Goal: Task Accomplishment & Management: Manage account settings

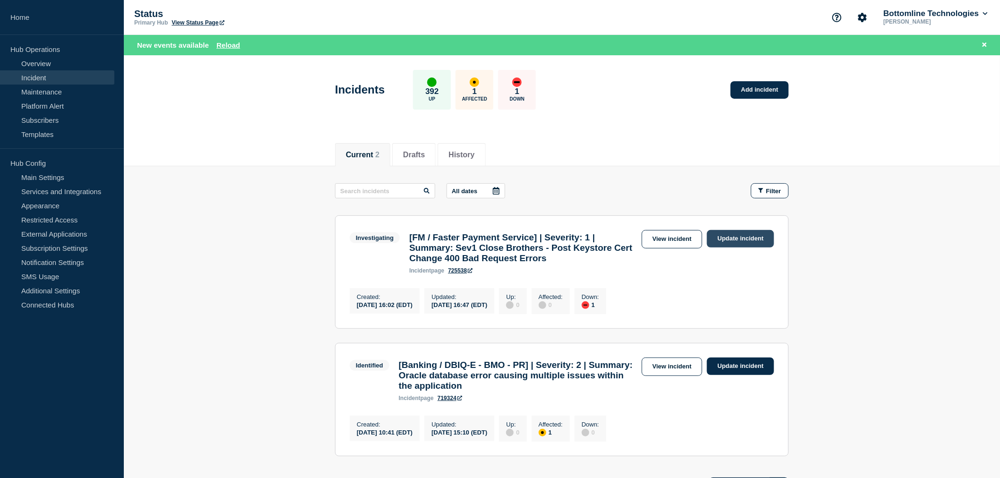
click at [722, 235] on link "Update incident" at bounding box center [740, 238] width 67 height 17
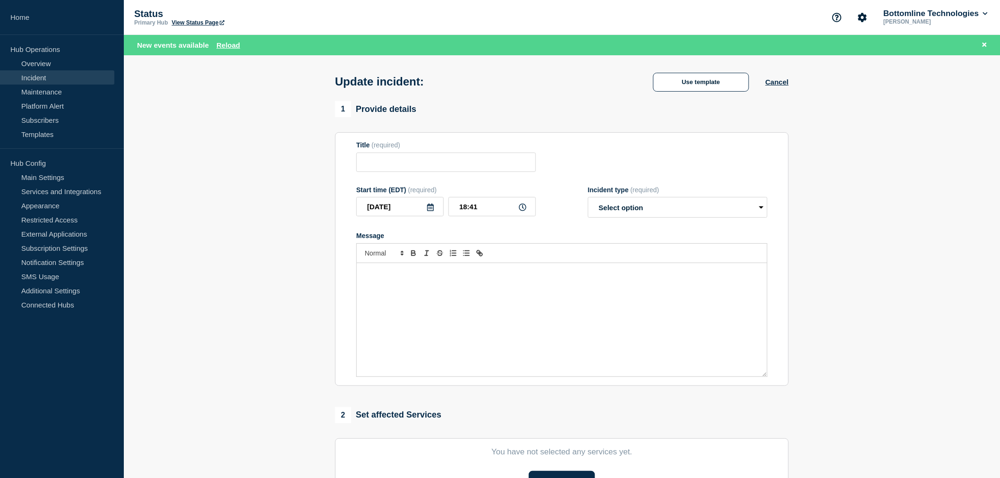
type input "[FM / Faster Payment Service] | Severity: 1 | Summary: Sev1 Close Brothers - Po…"
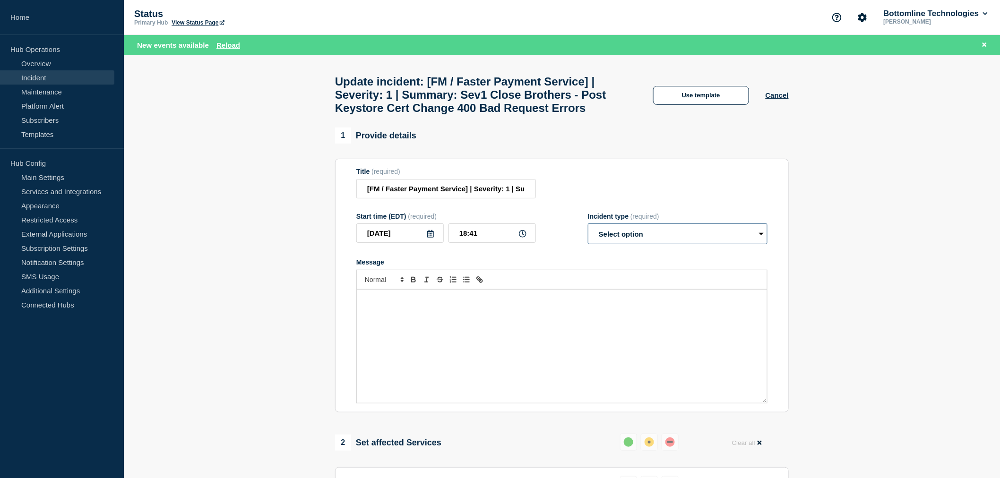
click at [628, 244] on select "Select option Investigating Identified Monitoring Resolved" at bounding box center [678, 233] width 180 height 21
select select "investigating"
click at [588, 244] on select "Select option Investigating Identified Monitoring Resolved" at bounding box center [678, 233] width 180 height 21
click at [627, 266] on div "Message" at bounding box center [561, 262] width 411 height 8
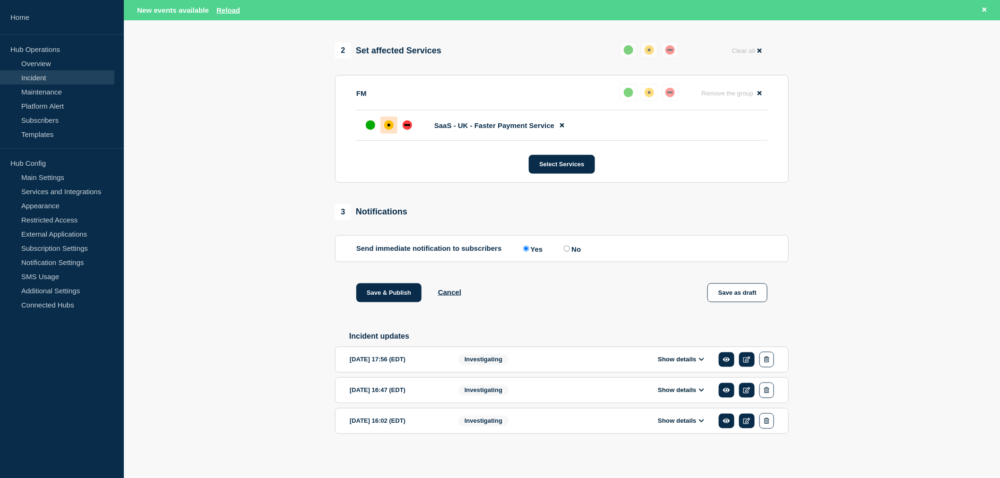
scroll to position [420, 0]
click at [745, 360] on icon at bounding box center [746, 360] width 7 height 6
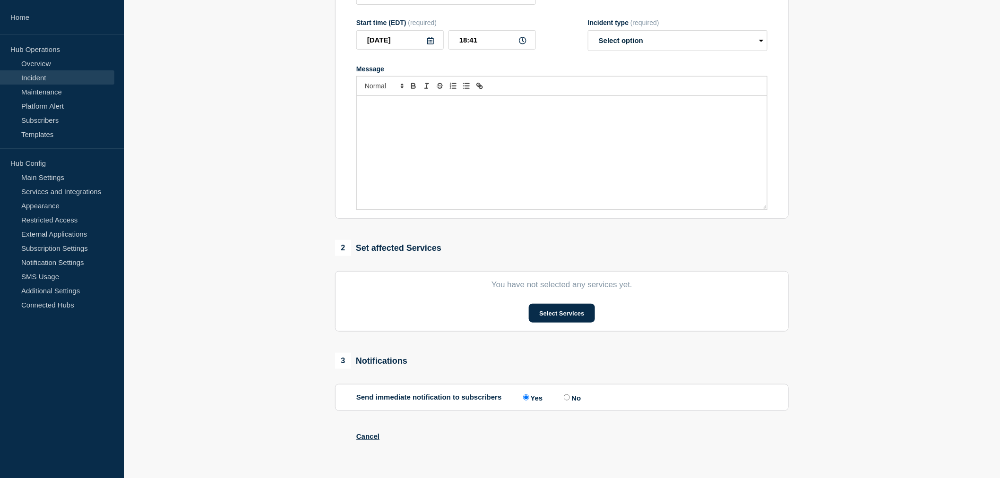
type input "[FM / Faster Payment Service] | Severity: 1 | Summary: Sev1 Close Brothers - Po…"
type input "17:56"
select select "investigating"
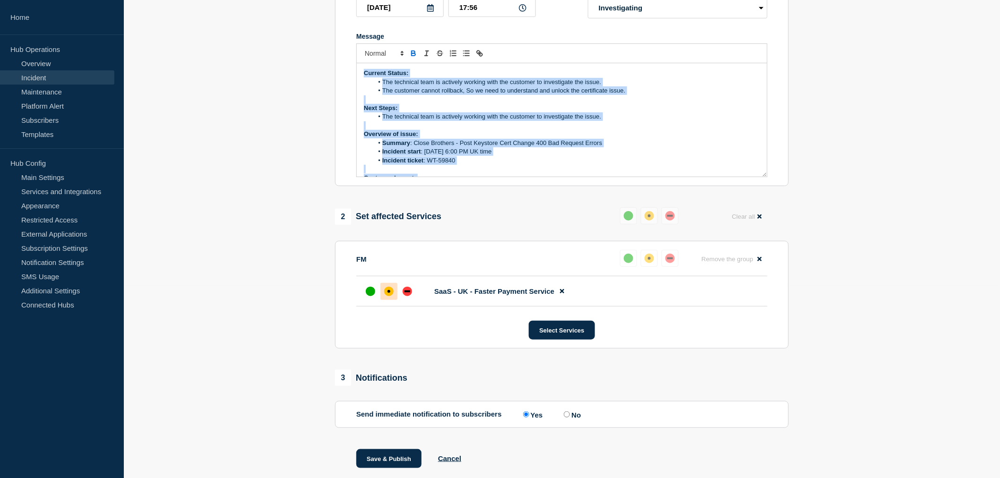
scroll to position [90, 0]
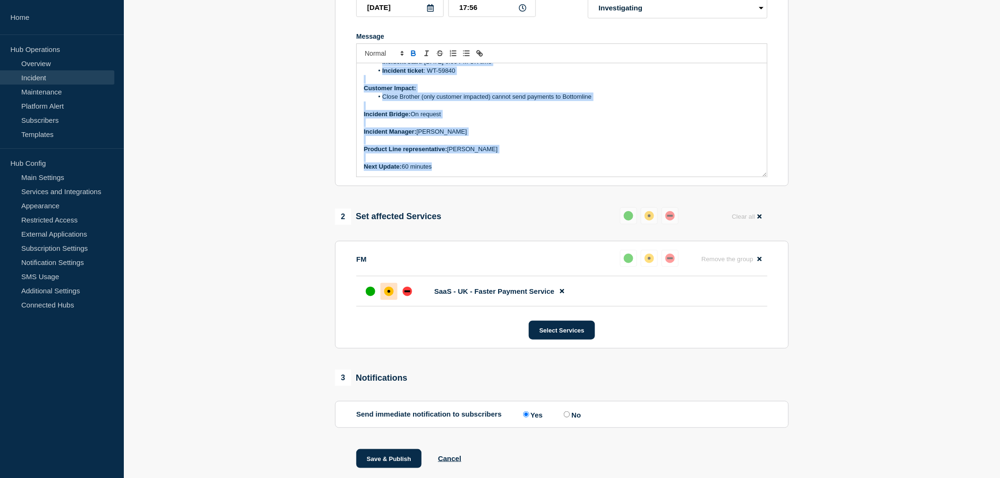
drag, startPoint x: 363, startPoint y: 93, endPoint x: 494, endPoint y: 230, distance: 190.2
click at [494, 230] on div "1 Provide details Title (required) [FM / Faster Payment Service] | Severity: 1 …" at bounding box center [562, 197] width 464 height 591
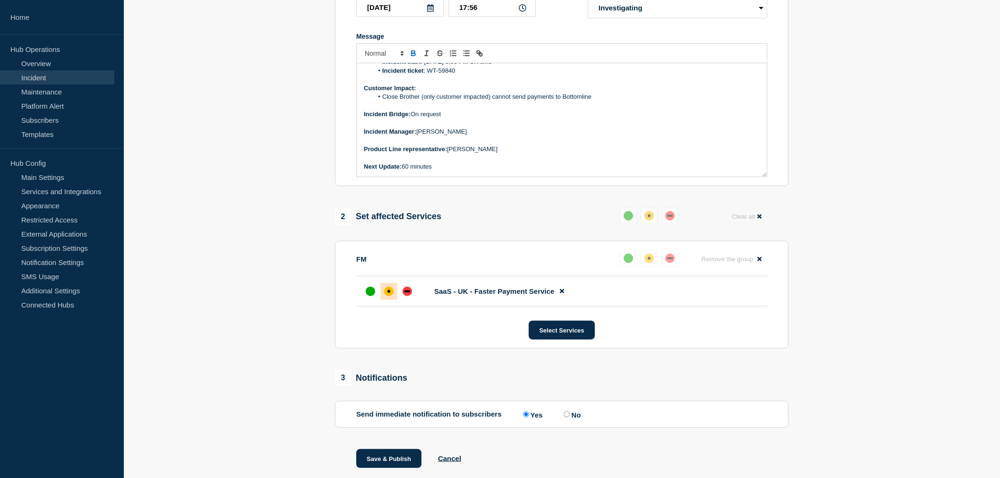
click at [494, 226] on div "2 Set affected Services Reset Clear all" at bounding box center [562, 216] width 454 height 18
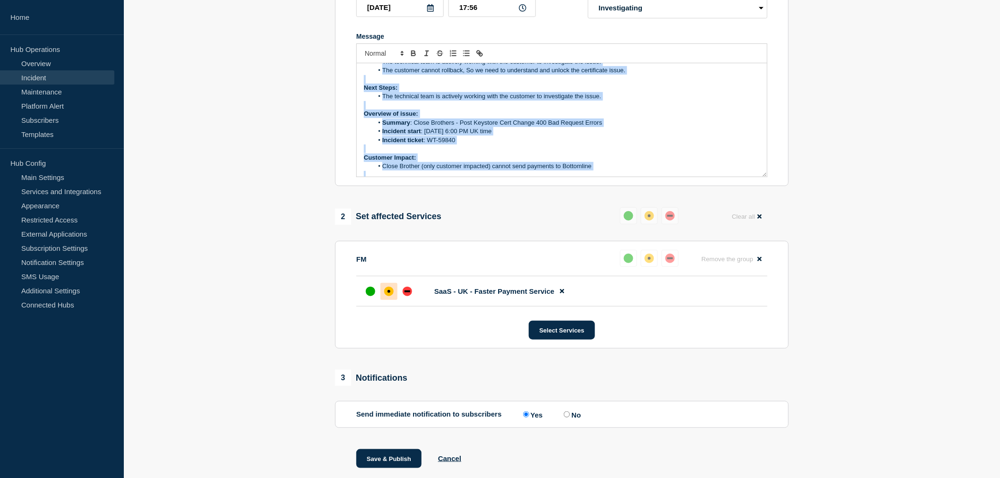
scroll to position [0, 0]
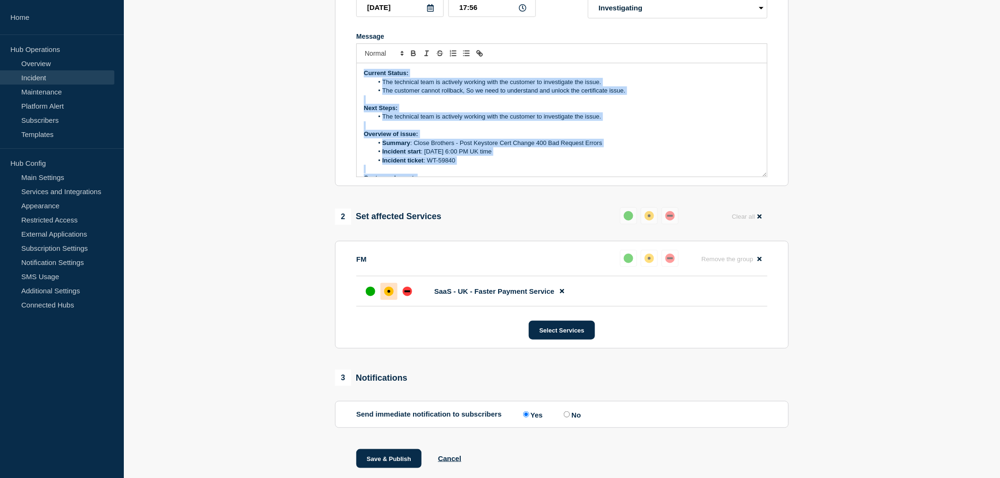
drag, startPoint x: 446, startPoint y: 188, endPoint x: 279, endPoint y: 58, distance: 212.2
click at [279, 58] on section "1 Provide details Title (required) [FM / Faster Payment Service] | Severity: 1 …" at bounding box center [562, 197] width 876 height 591
copy div "Current Status: The technical team is actively working with the customer to inv…"
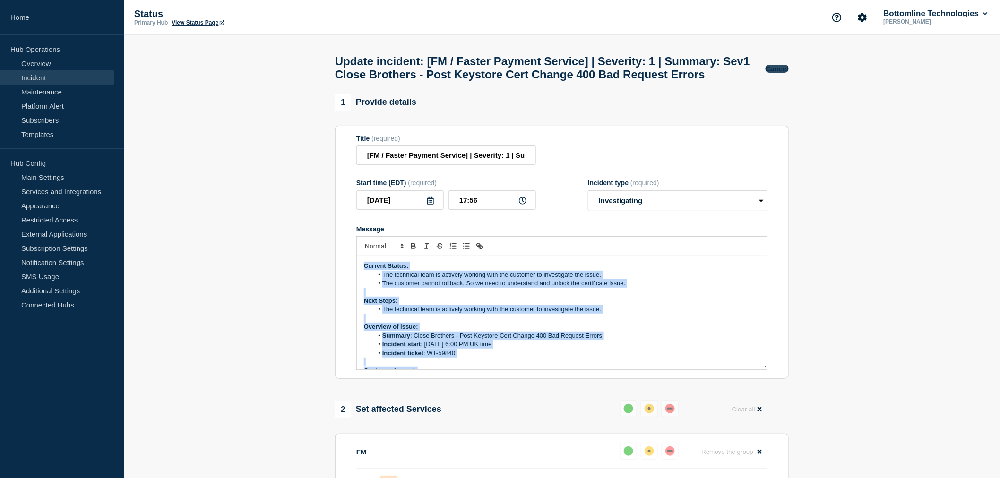
click at [775, 73] on button "Cancel" at bounding box center [776, 69] width 23 height 8
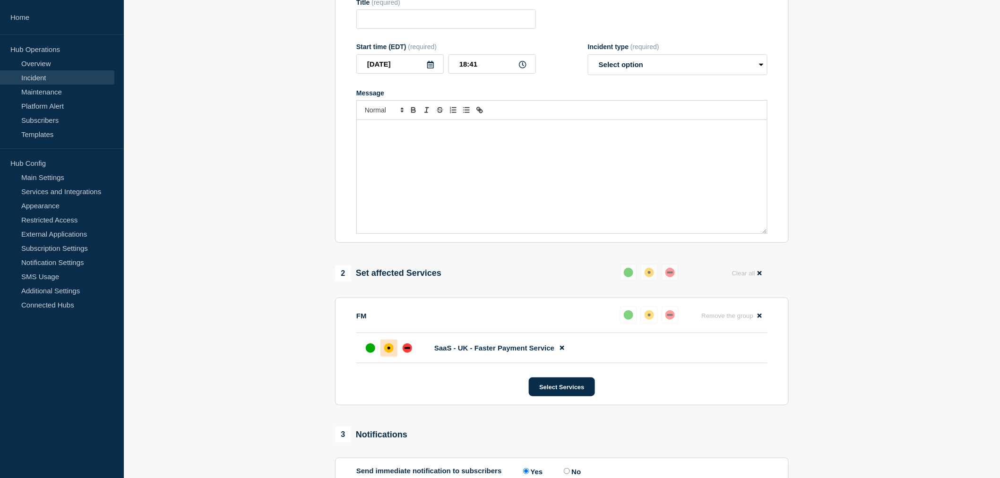
type input "[FM / Faster Payment Service] | Severity: 1 | Summary: Sev1 Close Brothers - Po…"
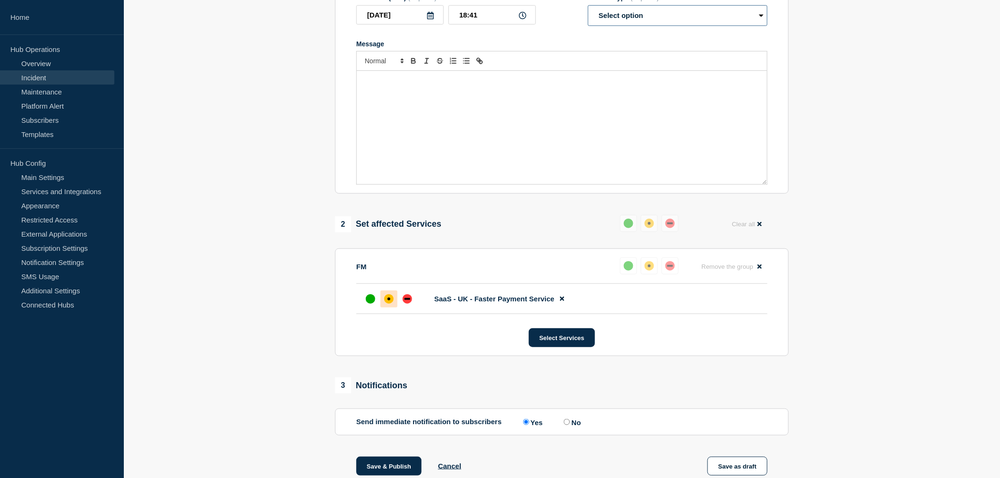
click at [610, 26] on select "Select option Investigating Identified Monitoring Resolved" at bounding box center [678, 15] width 180 height 21
select select "investigating"
click at [588, 26] on select "Select option Investigating Identified Monitoring Resolved" at bounding box center [678, 15] width 180 height 21
click at [399, 131] on div "Message" at bounding box center [562, 127] width 410 height 113
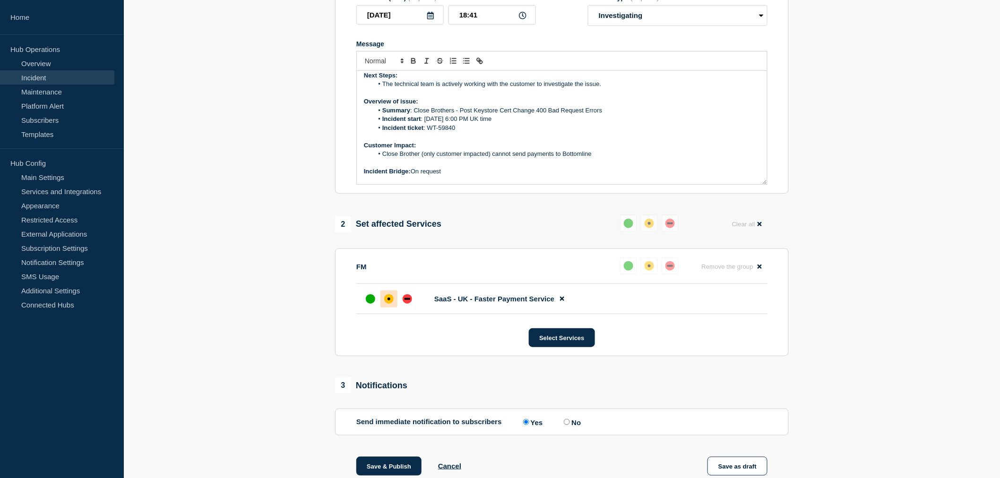
scroll to position [0, 0]
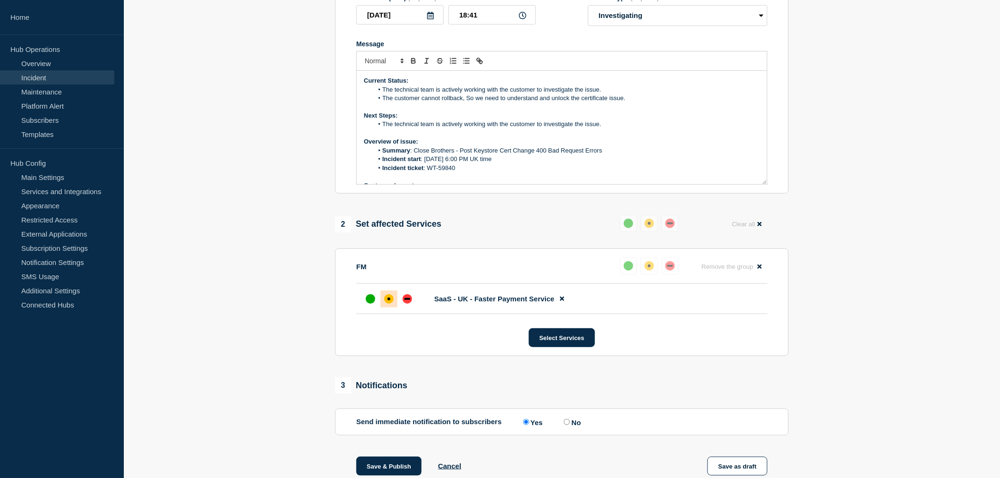
click at [464, 103] on li "The customer cannot rollback, So we need to understand and unlock the certifica…" at bounding box center [566, 98] width 387 height 9
drag, startPoint x: 628, startPoint y: 124, endPoint x: 382, endPoint y: 112, distance: 246.9
click at [382, 103] on ol "The technical team is actively working with the customer to investigate the iss…" at bounding box center [562, 94] width 396 height 17
paste div "Message"
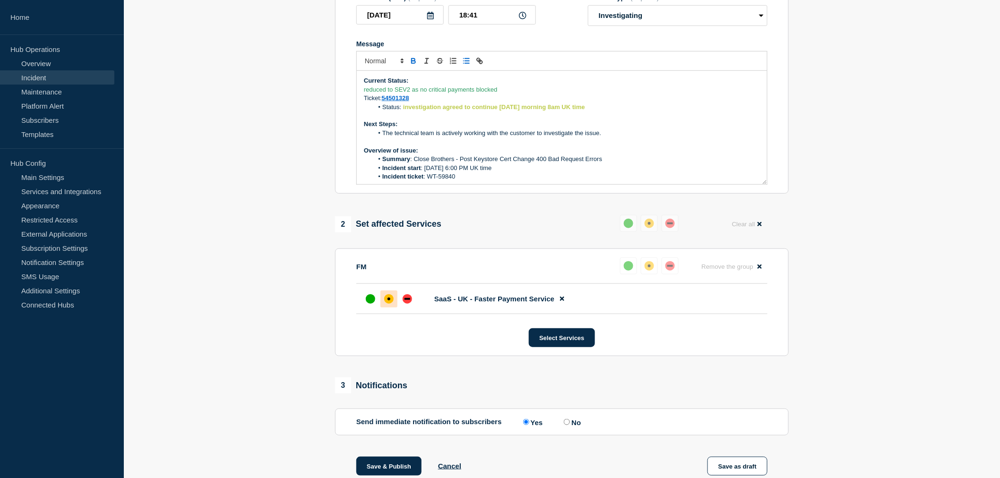
click at [363, 113] on div "Current Status: reduced to SEV2 as no critical payments blocked Ticket: 5450132…" at bounding box center [562, 127] width 410 height 113
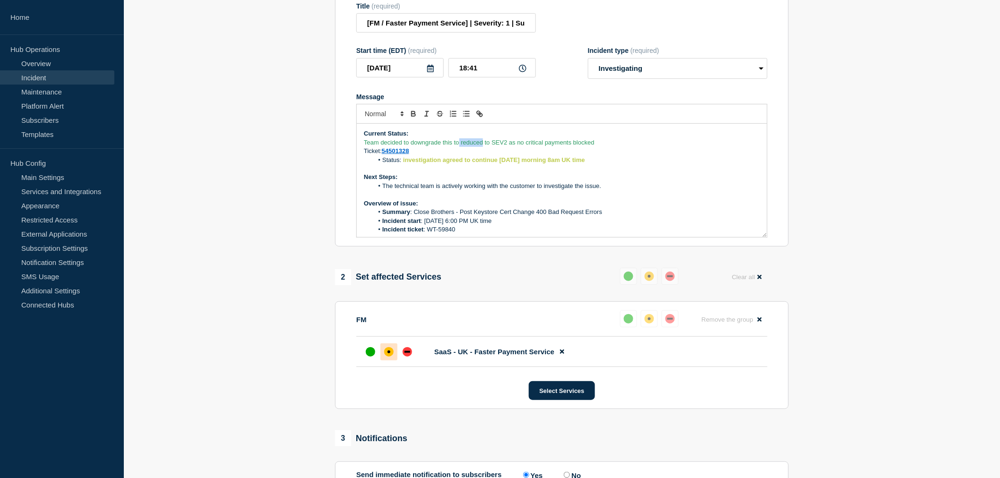
drag, startPoint x: 483, startPoint y: 163, endPoint x: 460, endPoint y: 164, distance: 23.7
click at [460, 146] on span "Team decided to downgrade this to reduced to SEV2 as no critical payments block…" at bounding box center [479, 142] width 231 height 7
click at [364, 146] on span "Team decided to downgrade this to SEV2 as no critical payments blocked" at bounding box center [464, 142] width 201 height 7
click at [463, 118] on icon "Toggle bulleted list" at bounding box center [466, 114] width 9 height 9
drag, startPoint x: 594, startPoint y: 167, endPoint x: 381, endPoint y: 169, distance: 212.6
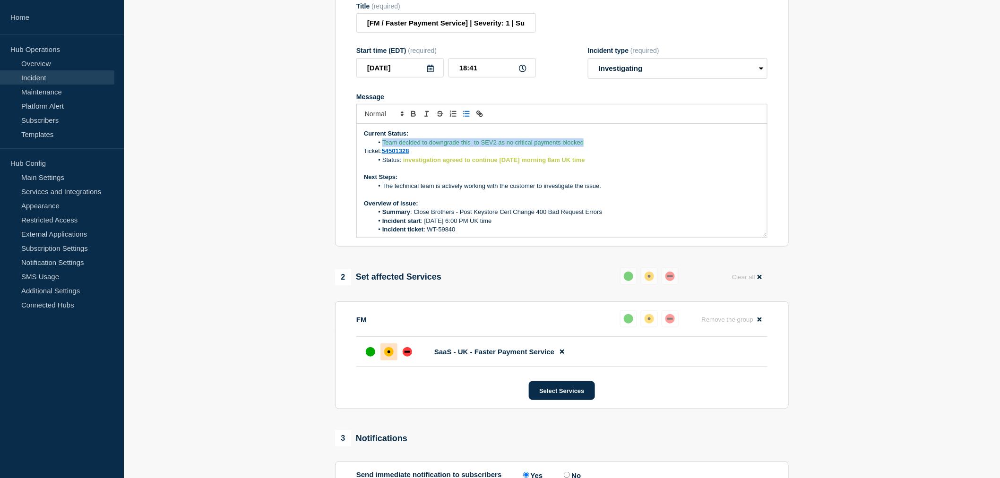
click at [381, 147] on li "Team decided to downgrade this to SEV2 as no critical payments blocked" at bounding box center [566, 142] width 387 height 9
drag, startPoint x: 413, startPoint y: 173, endPoint x: 365, endPoint y: 172, distance: 48.7
click at [365, 155] on p "Ticket: 54501328" at bounding box center [562, 151] width 396 height 9
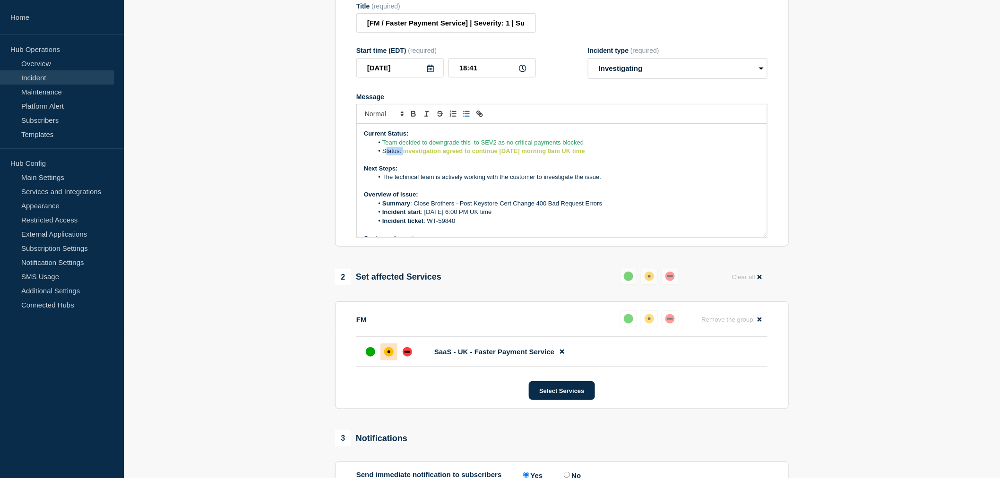
drag, startPoint x: 404, startPoint y: 175, endPoint x: 385, endPoint y: 177, distance: 19.4
click at [385, 155] on li "Status: investigation agreed to continue [DATE] morning 8am UK time" at bounding box center [566, 151] width 387 height 9
drag, startPoint x: 584, startPoint y: 176, endPoint x: 383, endPoint y: 166, distance: 201.1
click at [383, 156] on ol "Team decided to downgrade this to SEV2 as no critical payments blocked investig…" at bounding box center [562, 146] width 396 height 17
copy ol "Team decided to downgrade this to SEV2 as no critical payments blocked investig…"
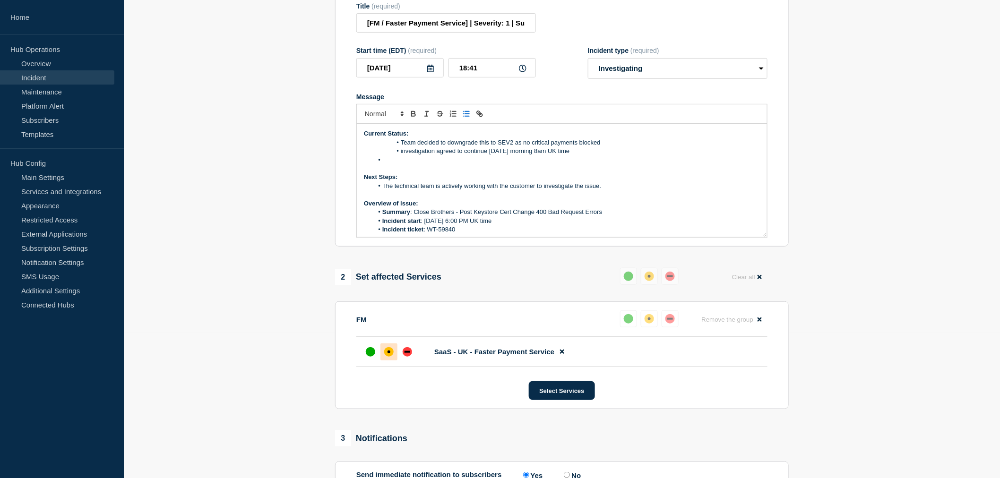
click at [403, 147] on li "Team decided to downgrade this to SEV2 as no critical payments blocked" at bounding box center [566, 142] width 387 height 9
click at [402, 147] on li "Team decided to downgrade this to SEV2 as no critical payments blocked" at bounding box center [566, 142] width 387 height 9
click at [400, 155] on li "investigation agreed to continue [DATE] morning 8am UK time" at bounding box center [566, 151] width 387 height 9
click at [384, 155] on li "investigation agreed to continue [DATE] morning 8am UK time" at bounding box center [566, 151] width 387 height 9
click at [385, 164] on li "Message" at bounding box center [566, 160] width 387 height 9
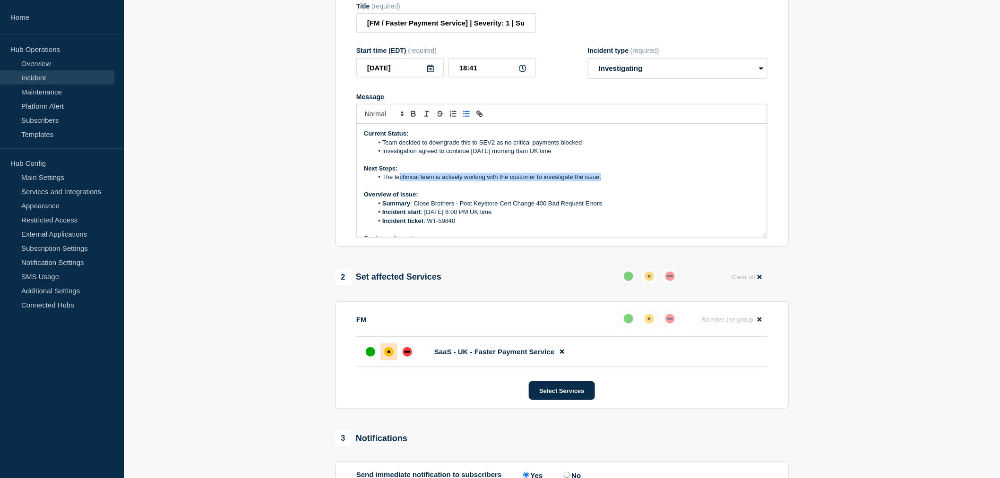
drag, startPoint x: 610, startPoint y: 203, endPoint x: 390, endPoint y: 204, distance: 219.7
click at [394, 181] on li "The technical team is actively working with the customer to investigate the iss…" at bounding box center [566, 177] width 387 height 9
drag, startPoint x: 390, startPoint y: 204, endPoint x: 426, endPoint y: 205, distance: 36.4
click at [424, 181] on li "The technical team is actively working with the customer to investigate the iss…" at bounding box center [566, 177] width 387 height 9
drag, startPoint x: 610, startPoint y: 206, endPoint x: 421, endPoint y: 191, distance: 190.1
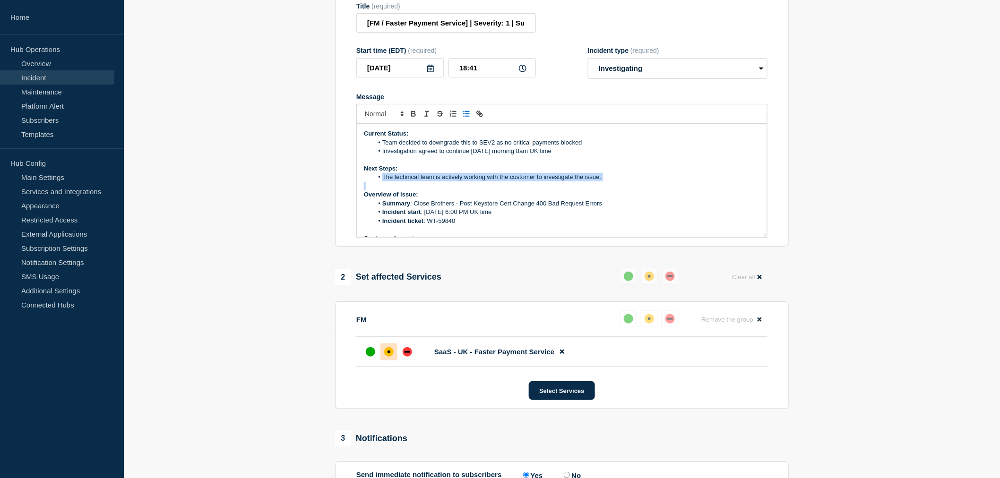
click at [421, 191] on div "Current Status: Team decided to downgrade this to SEV2 as no critical payments …" at bounding box center [562, 180] width 410 height 113
click at [421, 173] on p "Next Steps:" at bounding box center [562, 168] width 396 height 9
drag, startPoint x: 720, startPoint y: 200, endPoint x: 546, endPoint y: 203, distance: 173.9
click at [546, 181] on li "The technical team will reconvene [DATE] at 8 am UK time is actively working wi…" at bounding box center [566, 177] width 387 height 9
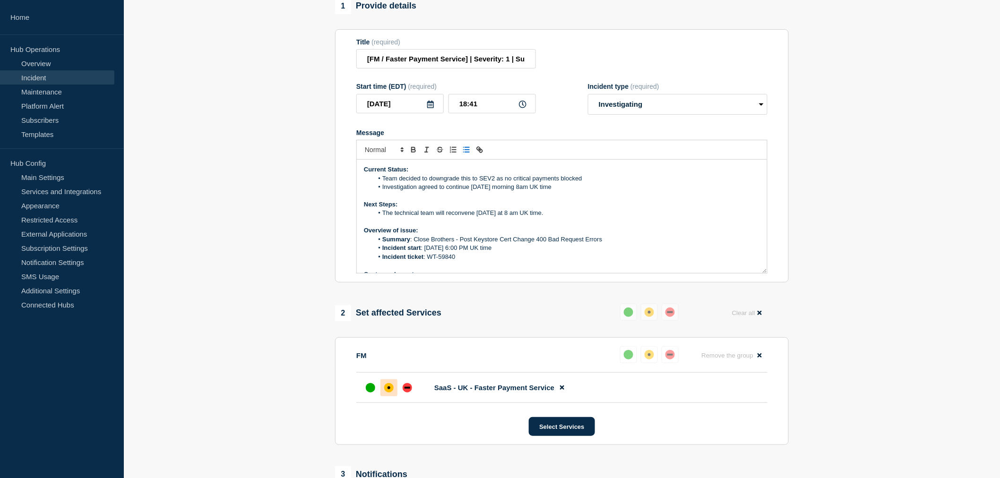
scroll to position [0, 0]
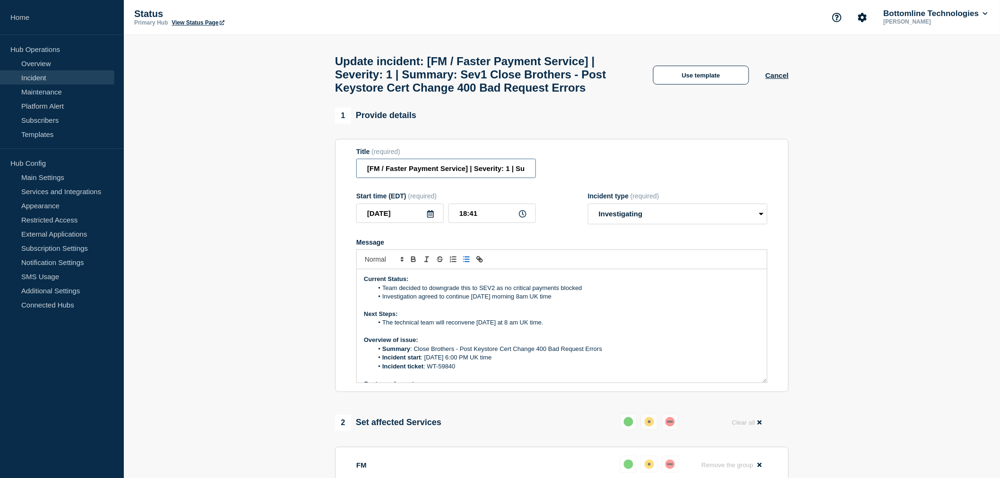
click at [509, 178] on input "[FM / Faster Payment Service] | Severity: 1 | Summary: Sev1 Close Brothers - Po…" at bounding box center [446, 168] width 180 height 19
click at [406, 178] on input "[FM / Faster Payment Service] | Severity: 2 | Summary: Sev1 Close Brothers - Po…" at bounding box center [446, 168] width 180 height 19
click at [514, 178] on input "[FM / Faster Payment Service] | Severity: 2 | Summary: Close Brothers - Post Ke…" at bounding box center [446, 168] width 180 height 19
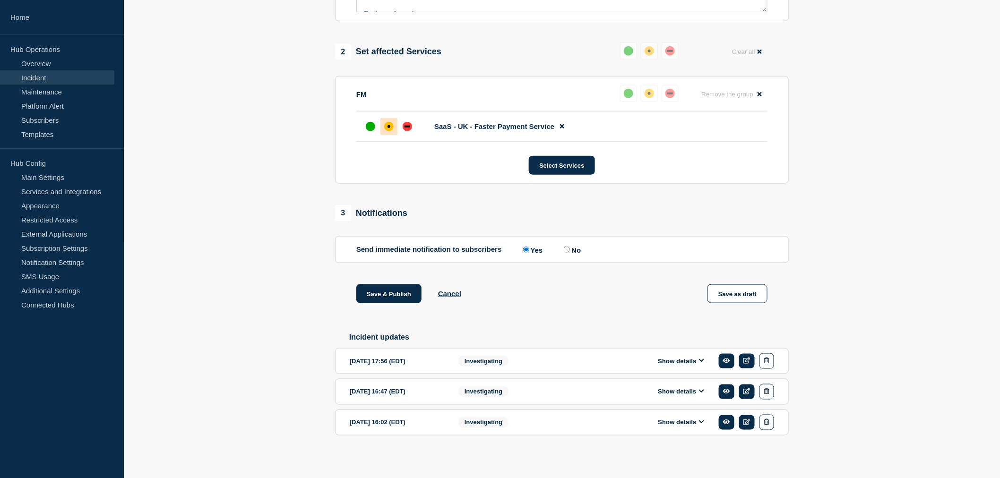
scroll to position [384, 0]
type input "[FM / Faster Payment Service] | Severity: 2 | Summary: Close Brothers - Post Ke…"
click at [394, 292] on button "Save & Publish" at bounding box center [388, 292] width 65 height 19
